Goal: Navigation & Orientation: Find specific page/section

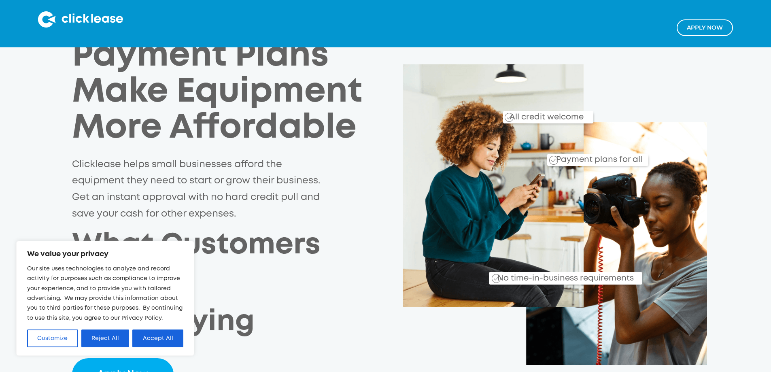
scroll to position [202, 0]
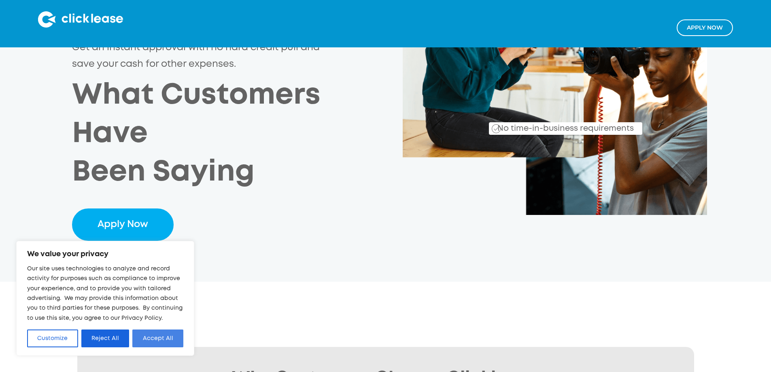
click at [147, 337] on button "Accept All" at bounding box center [157, 339] width 51 height 18
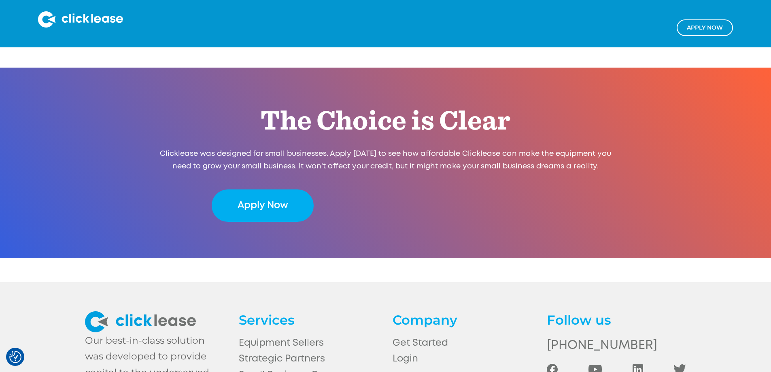
scroll to position [1625, 0]
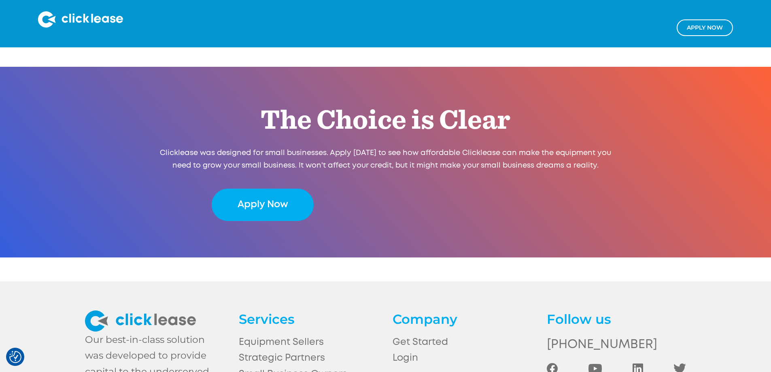
click at [239, 335] on link "Equipment Sellers" at bounding box center [308, 343] width 139 height 16
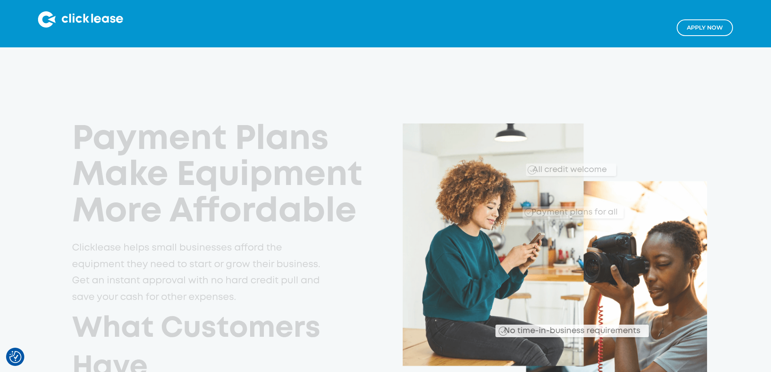
scroll to position [1614, 0]
